Goal: Information Seeking & Learning: Learn about a topic

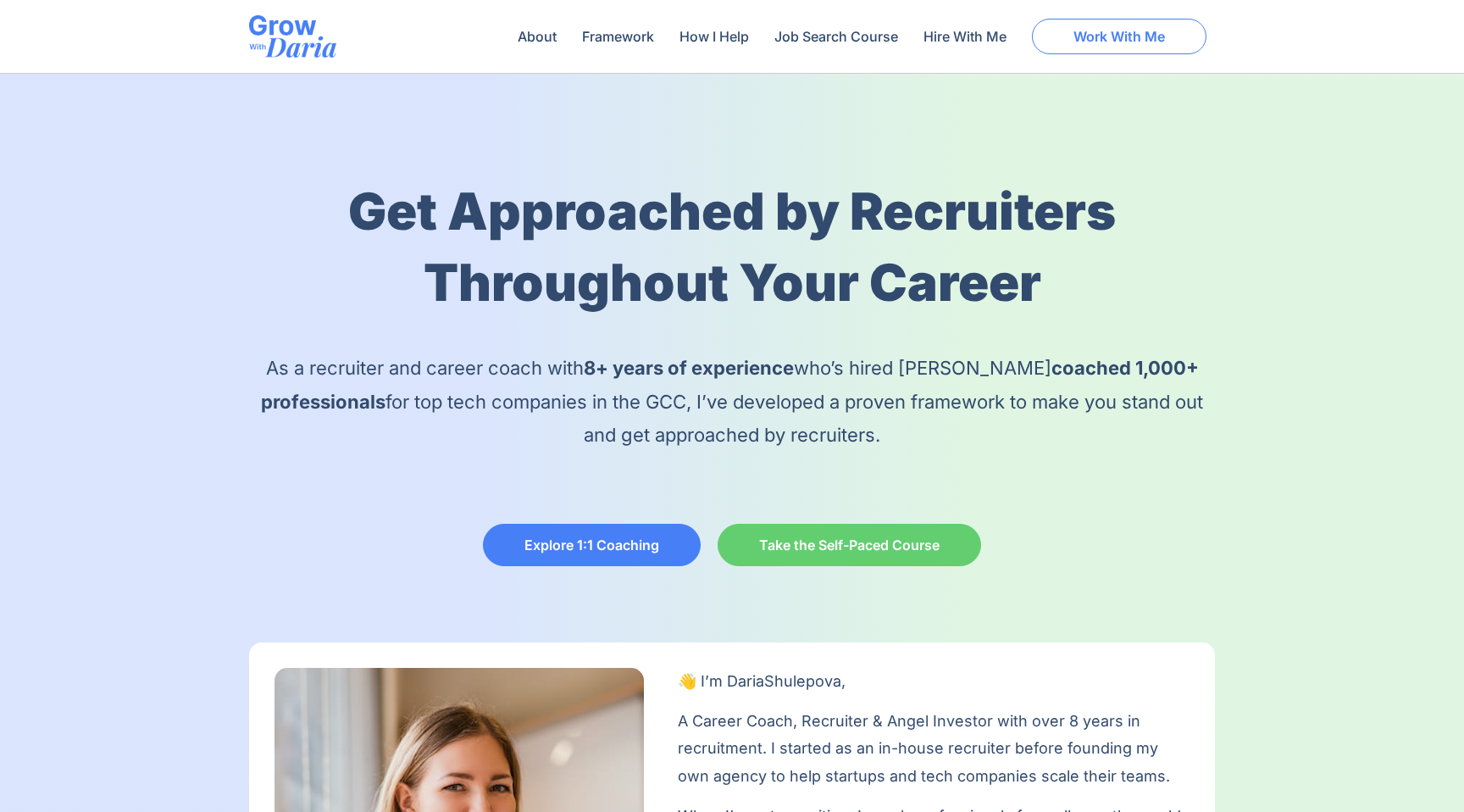
click at [1115, 29] on span "Work With Me" at bounding box center [1120, 36] width 91 height 13
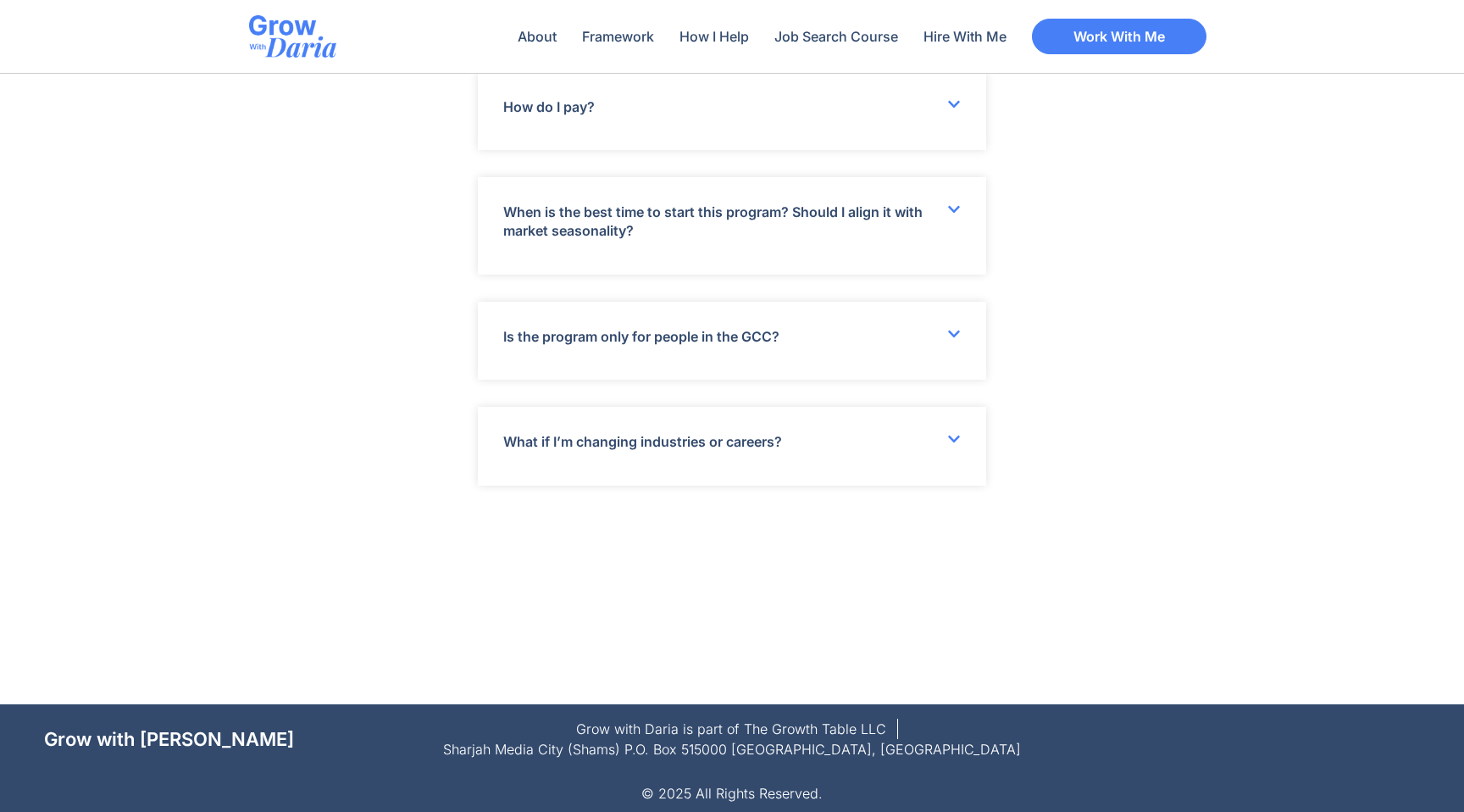
scroll to position [6103, 0]
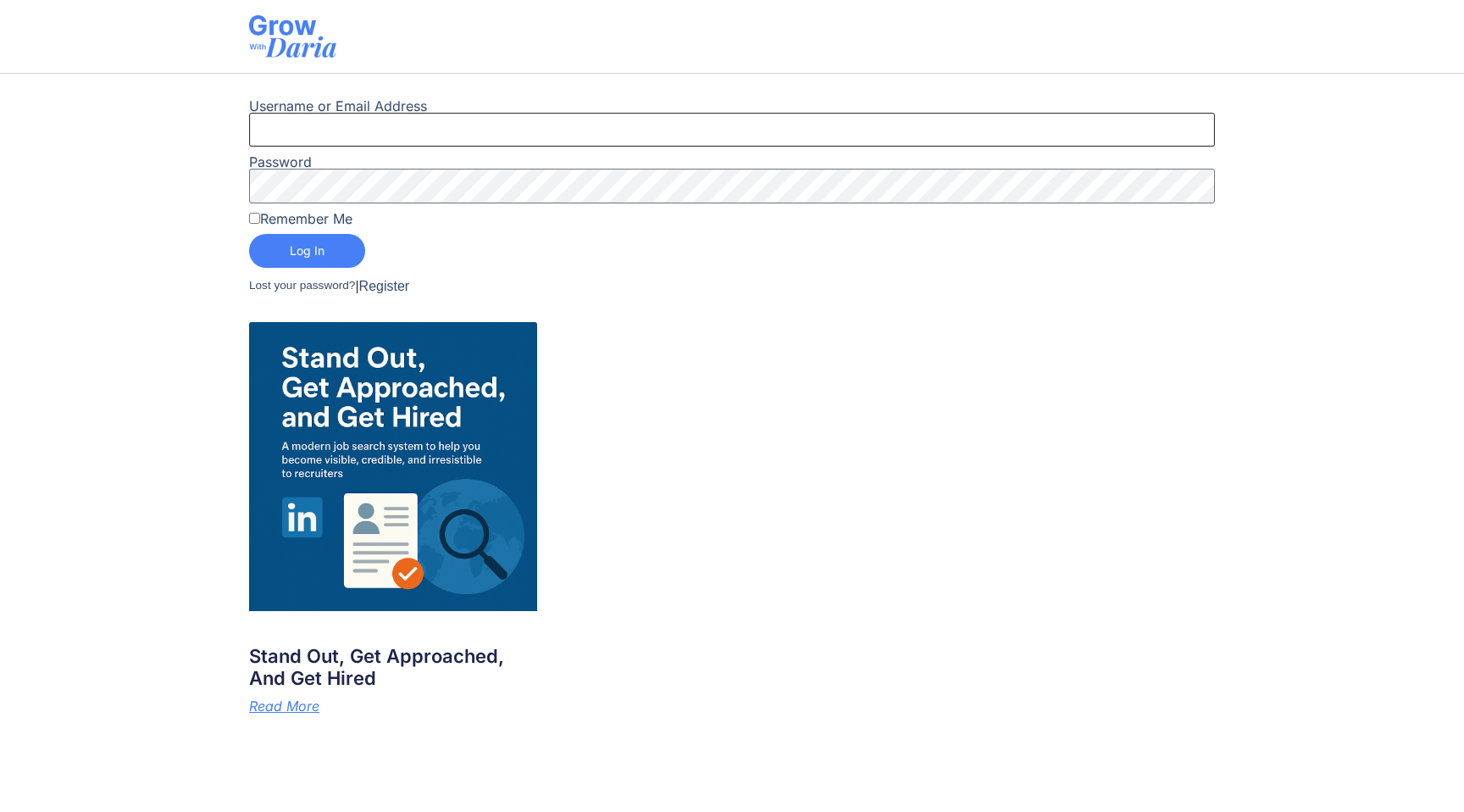
click at [318, 134] on input "Username or Email Address" at bounding box center [732, 130] width 966 height 34
paste input "mohammed.osman@smartercode.io"
type input "mohammed.osman@smartercode.io"
click at [250, 213] on input "Remember Me" at bounding box center [255, 218] width 11 height 11
checkbox input "true"
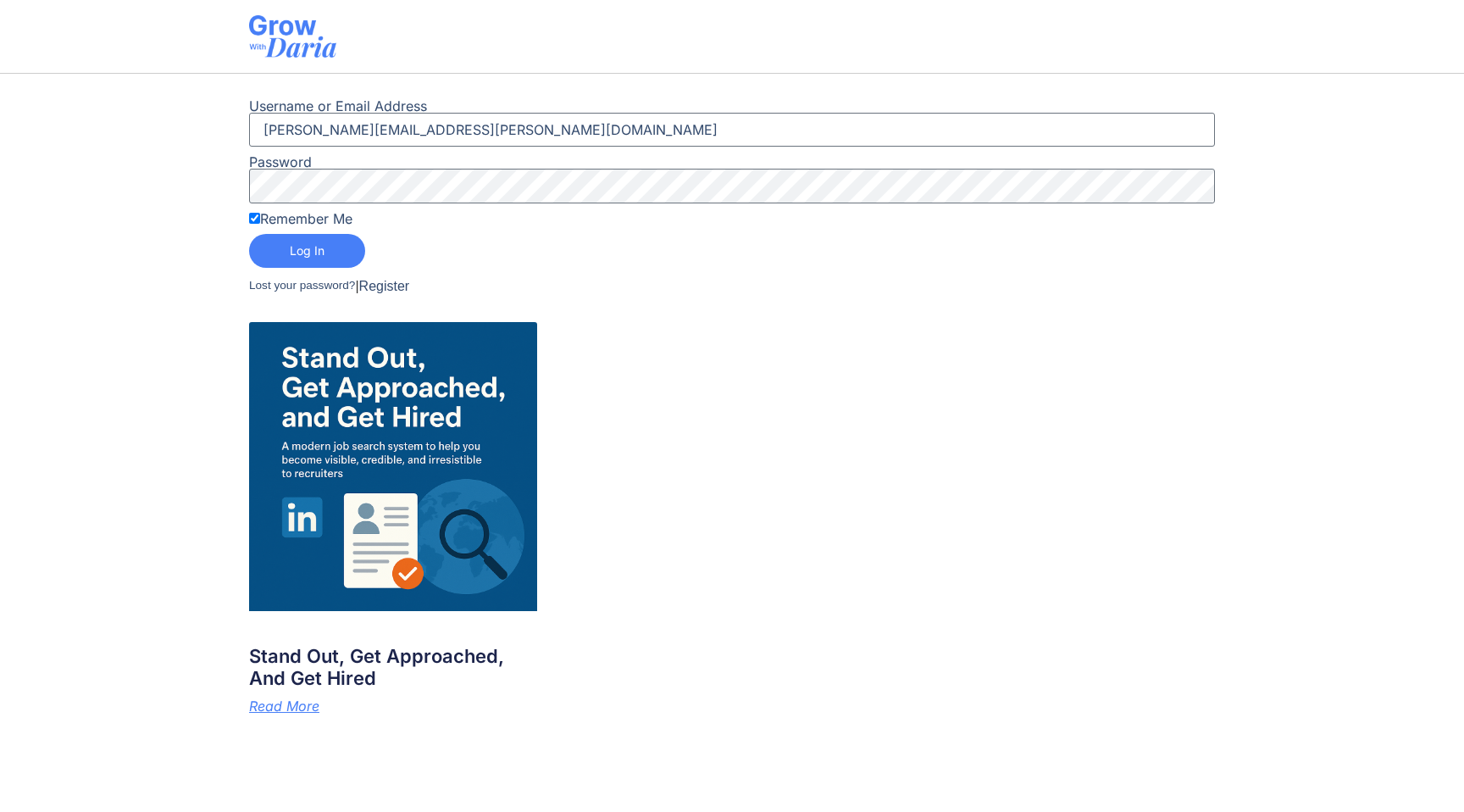
click at [297, 259] on button "Log In" at bounding box center [307, 251] width 116 height 34
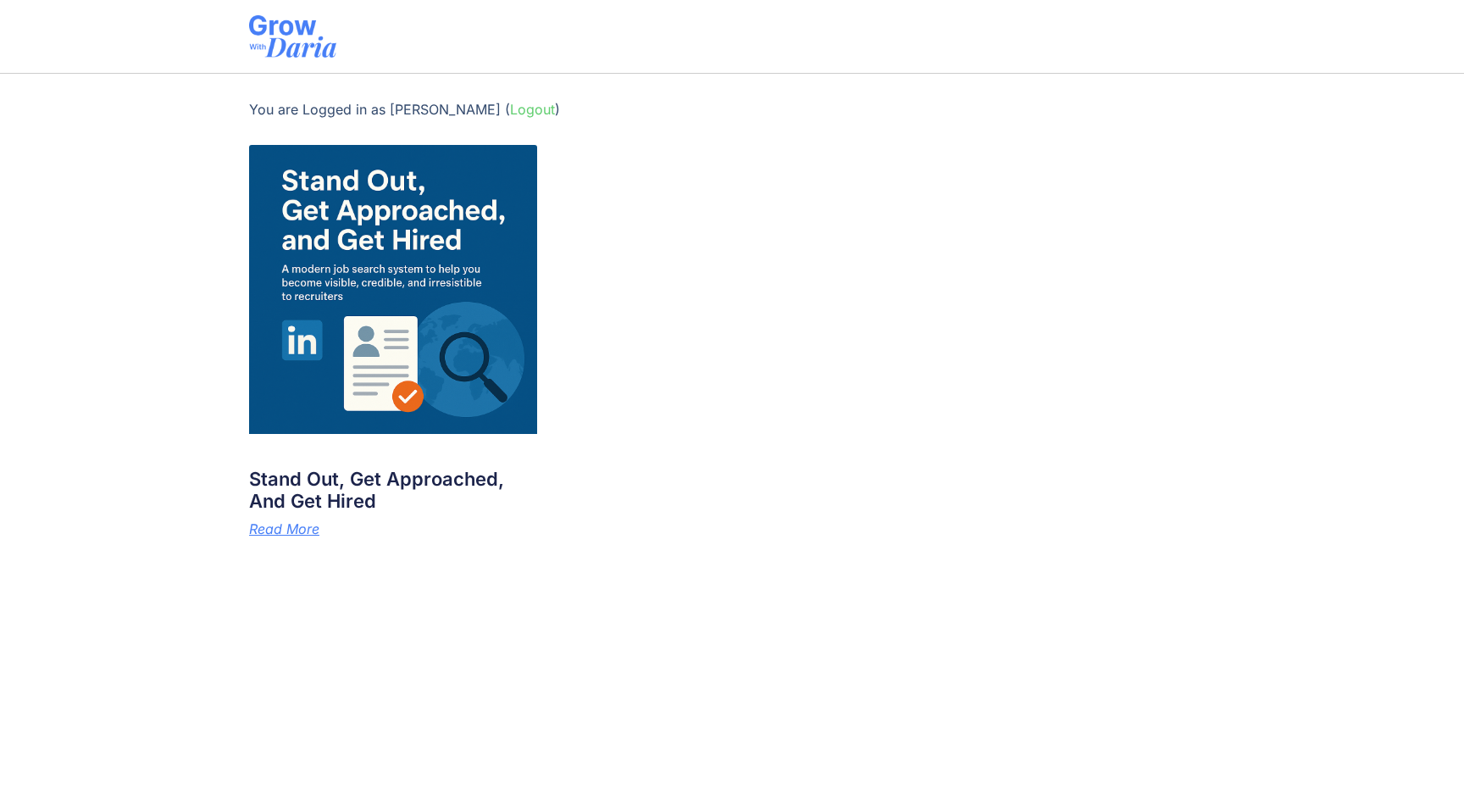
click at [405, 232] on img at bounding box center [394, 289] width 289 height 289
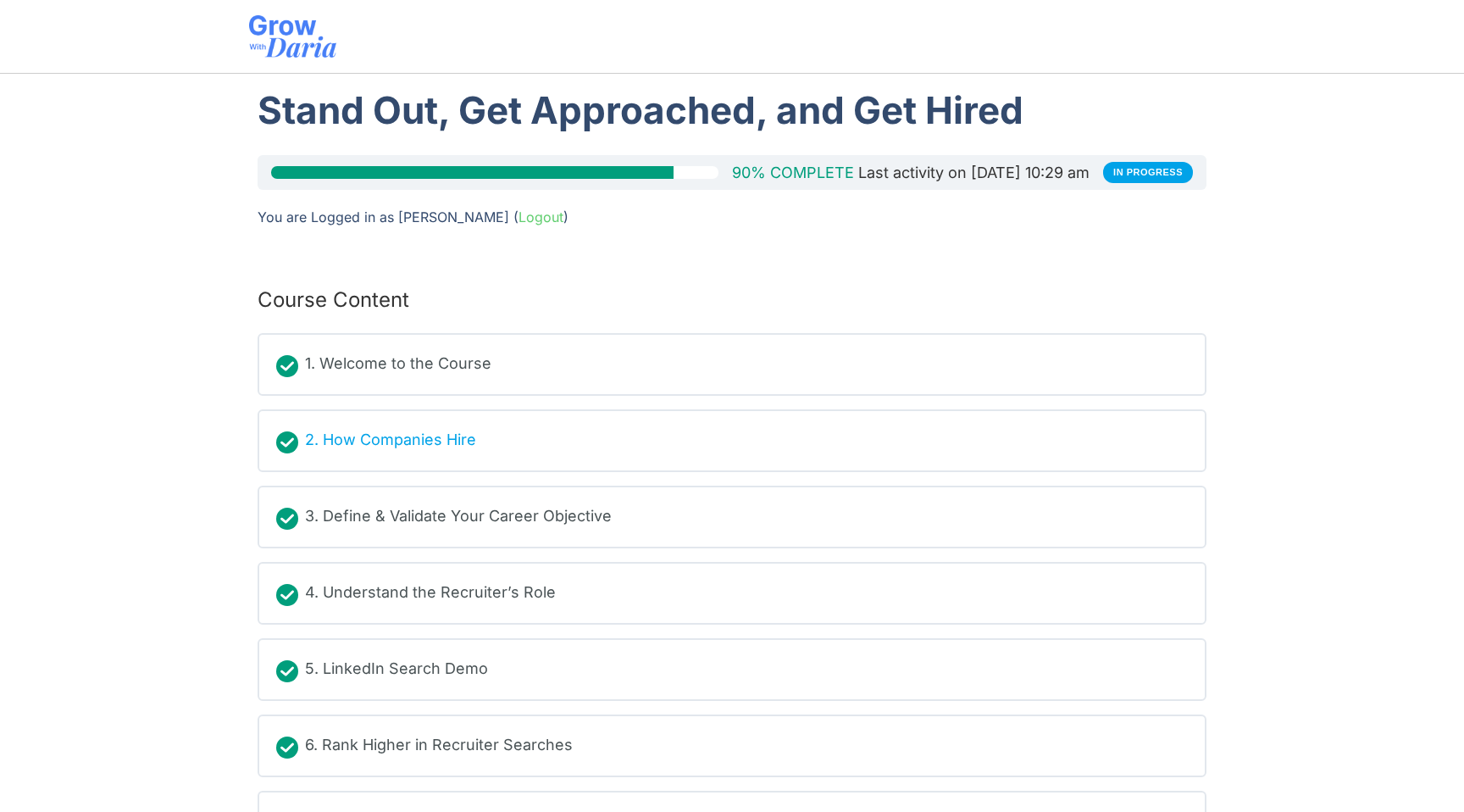
click at [416, 430] on div "2. How Companies Hire" at bounding box center [391, 440] width 171 height 26
